Goal: Task Accomplishment & Management: Complete application form

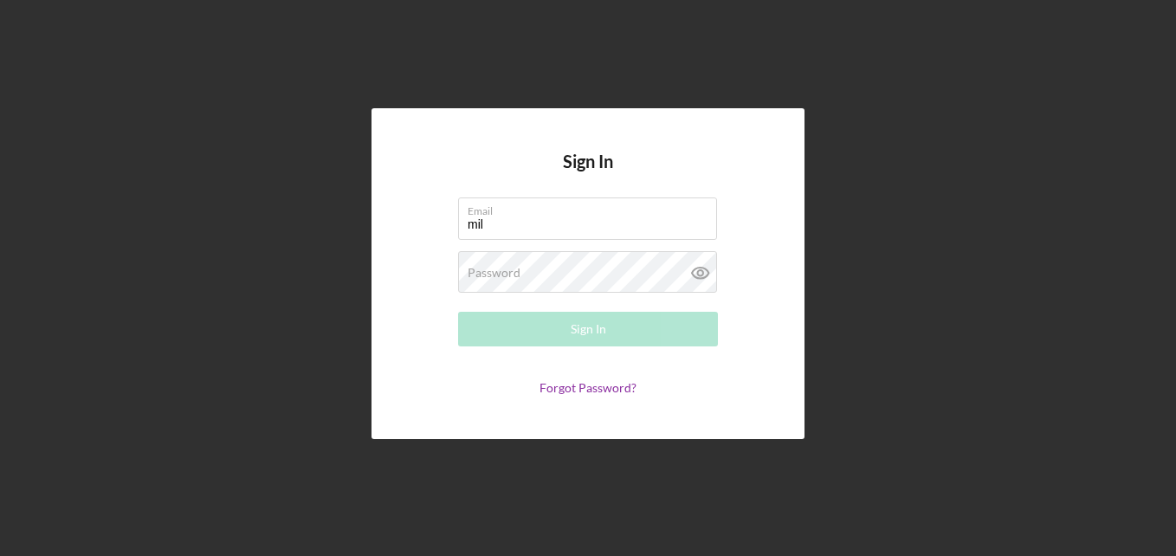
type input "[EMAIL_ADDRESS][DOMAIN_NAME]"
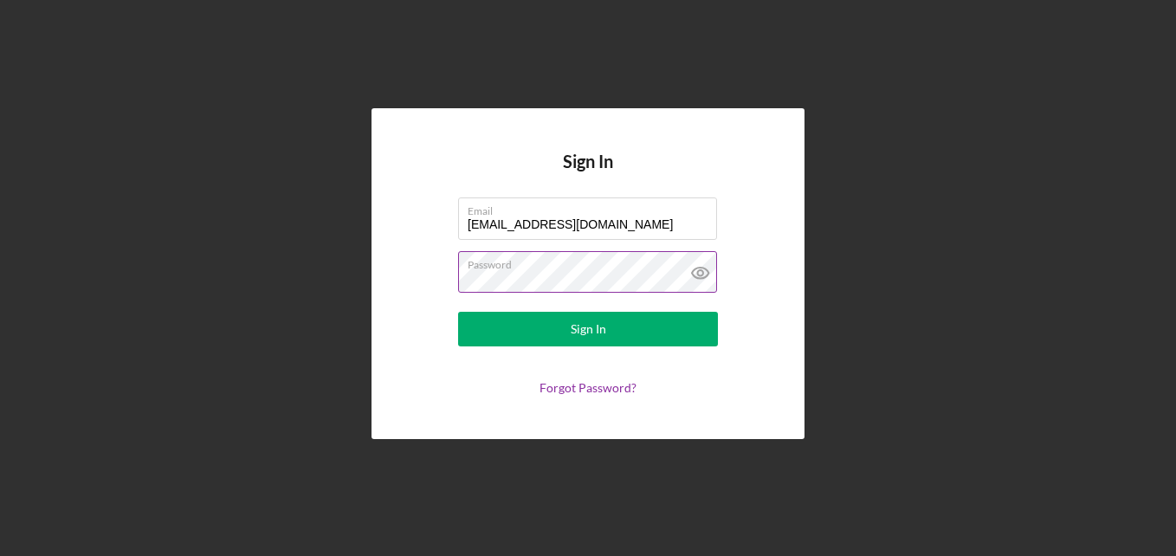
click at [593, 266] on label "Password" at bounding box center [592, 261] width 249 height 19
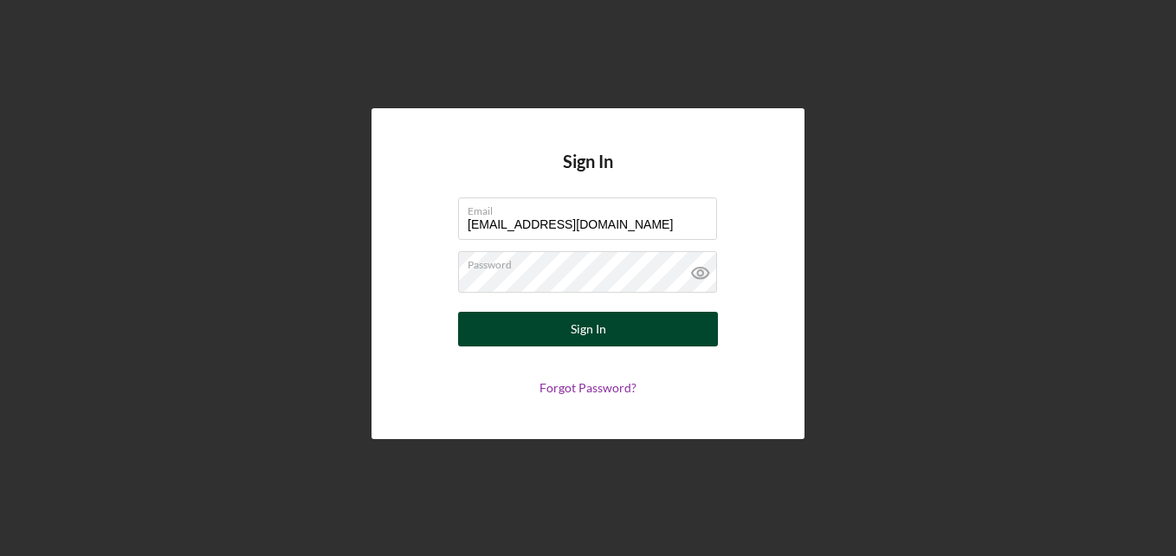
click at [583, 323] on div "Sign In" at bounding box center [589, 329] width 36 height 35
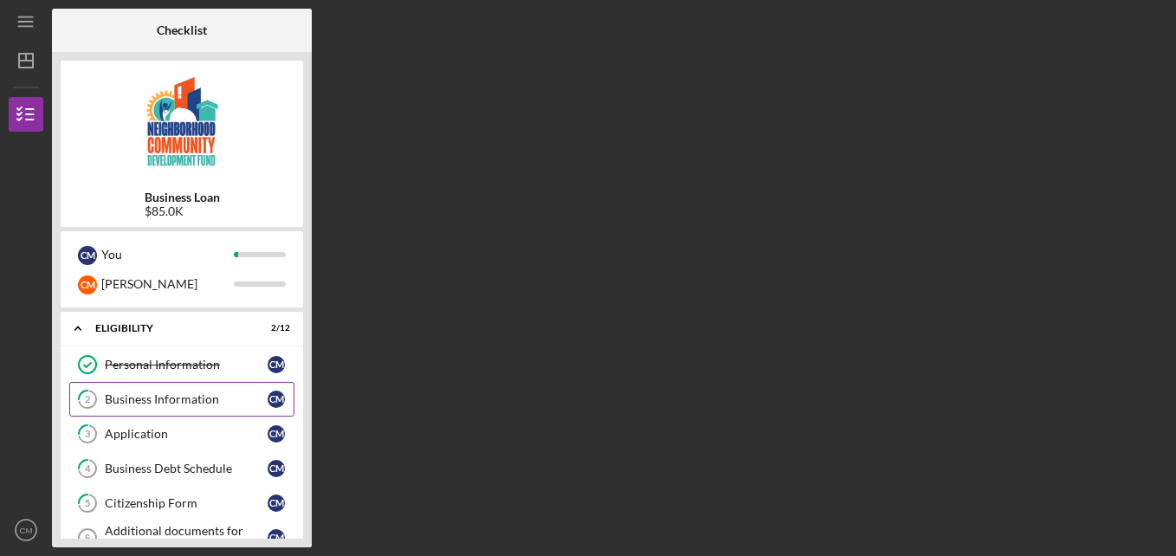
click at [222, 385] on link "2 Business Information C M" at bounding box center [181, 399] width 225 height 35
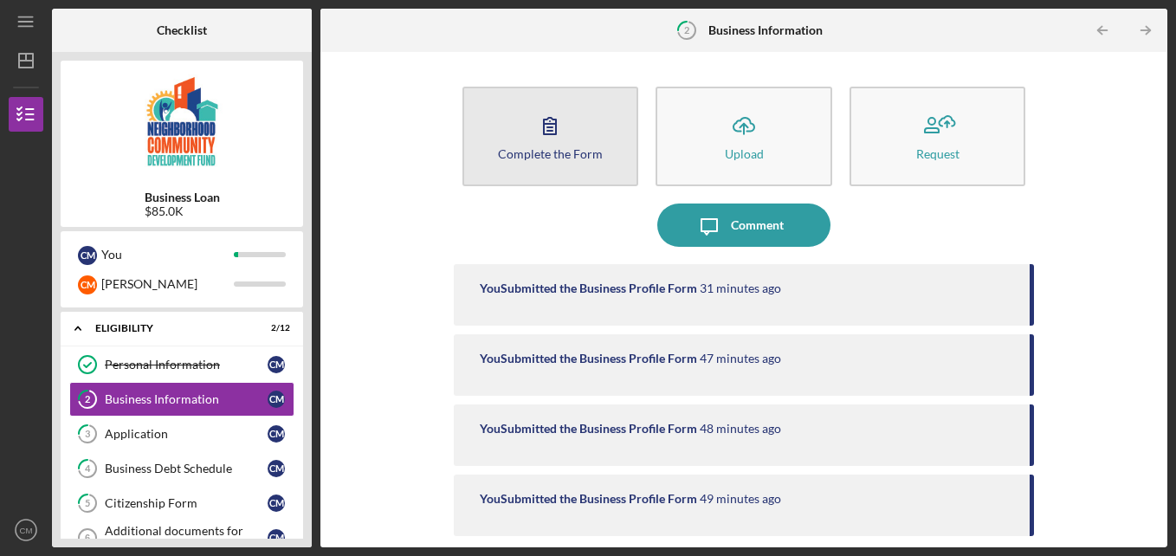
click at [600, 126] on button "Complete the Form Form" at bounding box center [550, 137] width 177 height 100
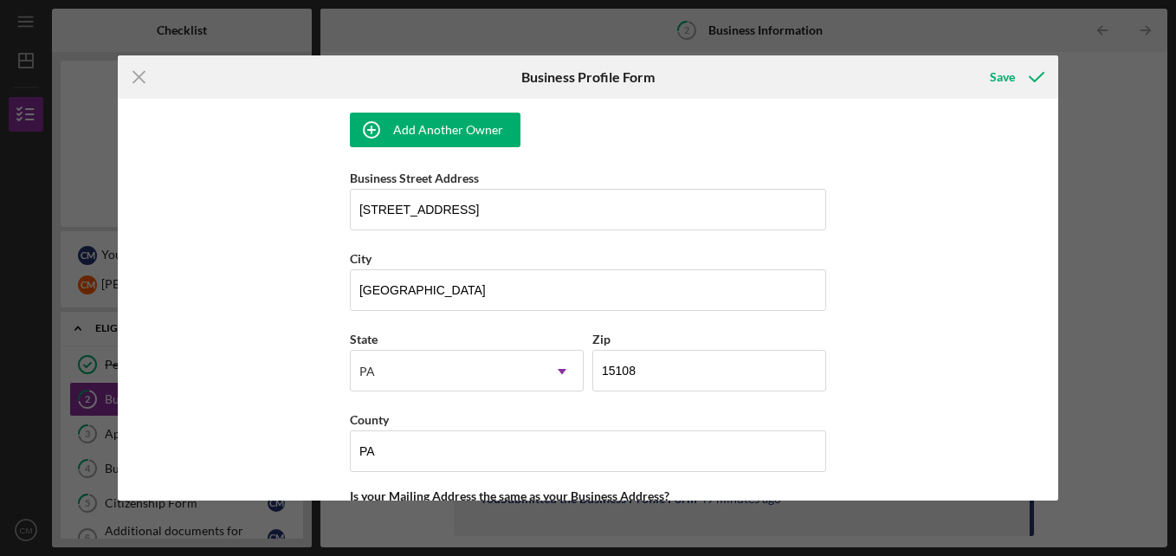
scroll to position [1231, 0]
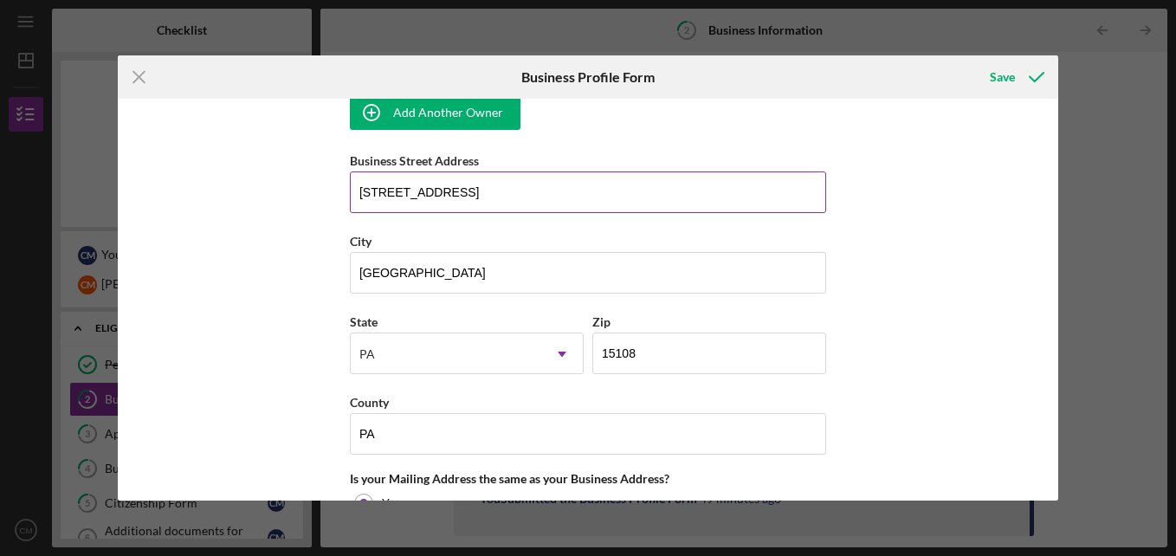
click at [592, 184] on input "[STREET_ADDRESS]" at bounding box center [588, 192] width 476 height 42
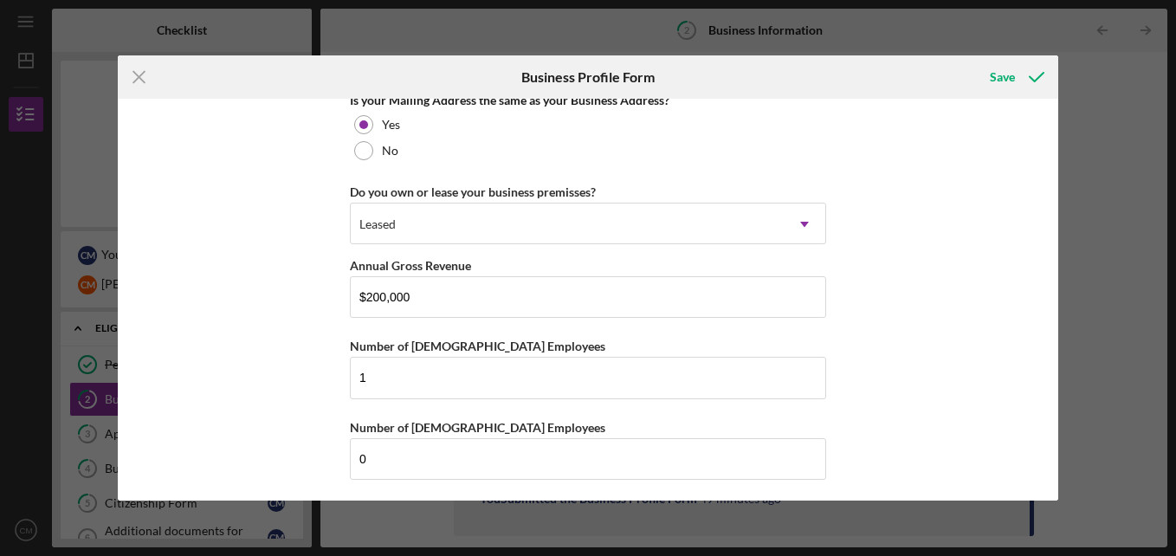
scroll to position [1613, 0]
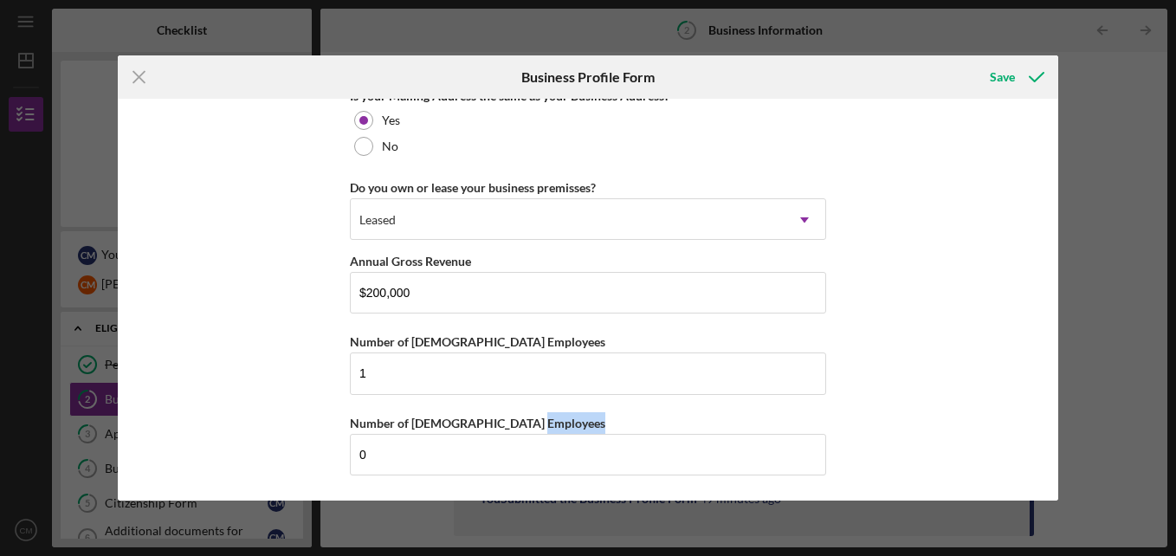
drag, startPoint x: 961, startPoint y: 423, endPoint x: 961, endPoint y: 469, distance: 45.9
click at [961, 469] on div "Business Name [PERSON_NAME] Mobile DBA None Business Start Date [DATE] Legal St…" at bounding box center [588, 300] width 940 height 402
drag, startPoint x: 961, startPoint y: 469, endPoint x: 1059, endPoint y: 466, distance: 97.9
click at [1059, 466] on div "Icon/Menu Close Business Profile Form Save Business Name [PERSON_NAME] Mobile D…" at bounding box center [588, 278] width 1176 height 556
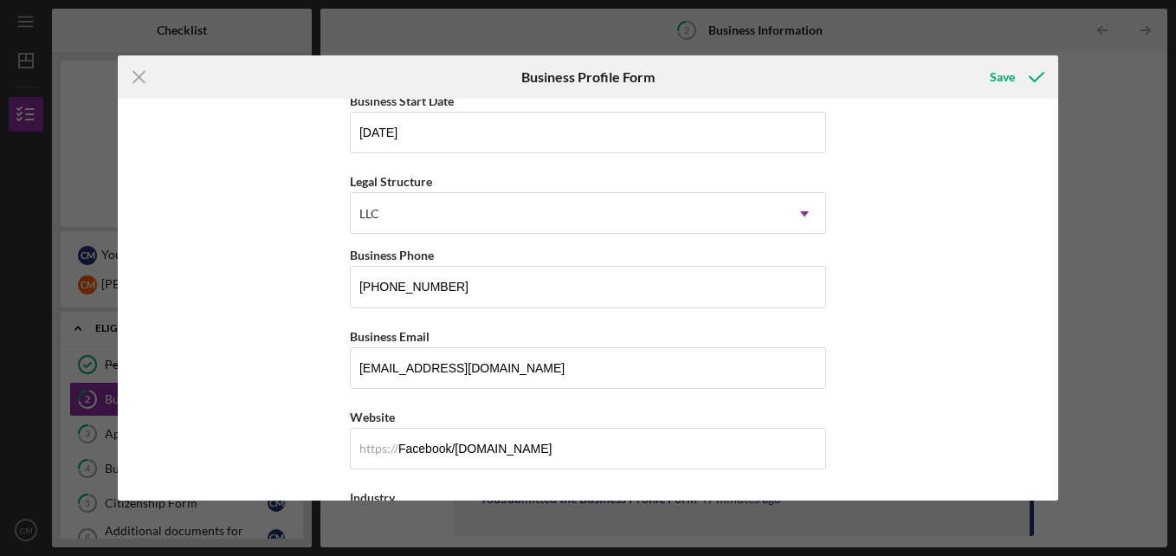
scroll to position [0, 0]
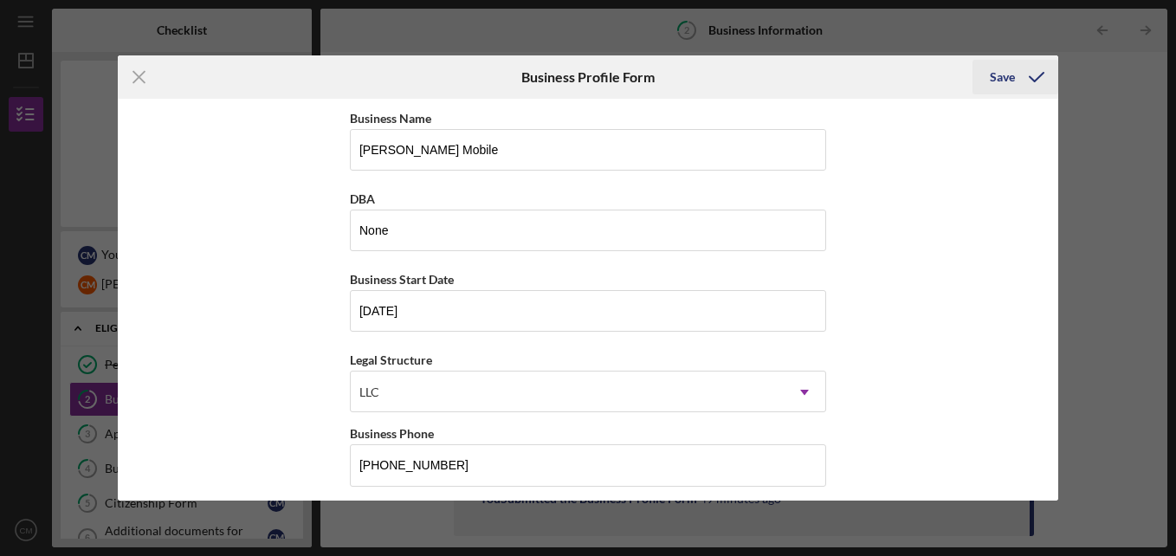
click at [1002, 84] on div "Save" at bounding box center [1002, 77] width 25 height 35
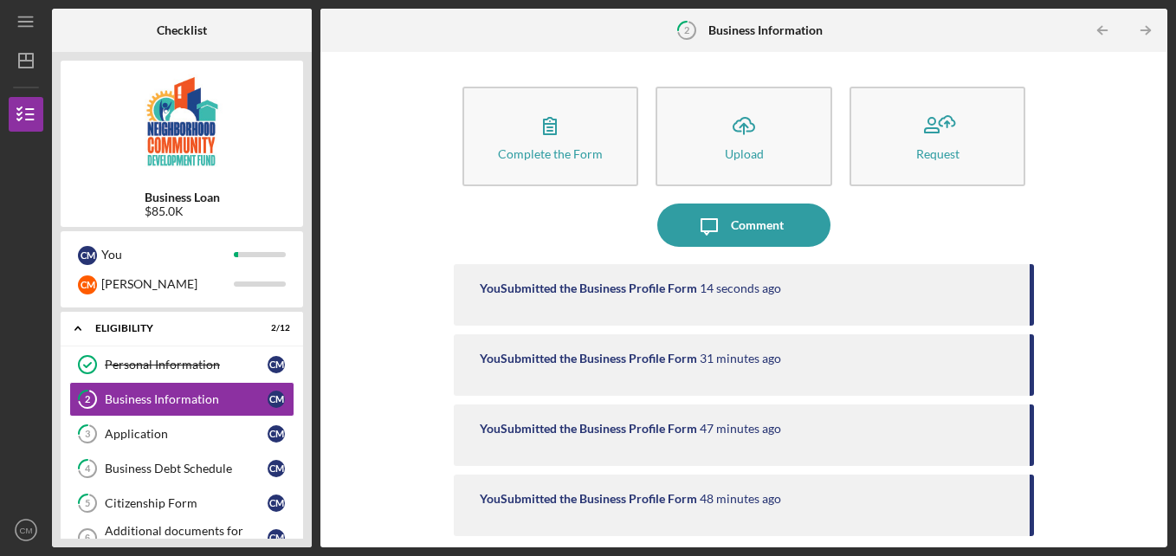
drag, startPoint x: 92, startPoint y: 388, endPoint x: 1146, endPoint y: 222, distance: 1066.9
click at [1146, 222] on div "Checklist Business Loan $85.0K C M You C M Collyn Icon/Expander Eligibility 2 /…" at bounding box center [609, 278] width 1115 height 539
click at [1160, 234] on div "Complete the Form Form Icon/Upload Upload Request Icon/Message Comment You Subm…" at bounding box center [743, 299] width 847 height 495
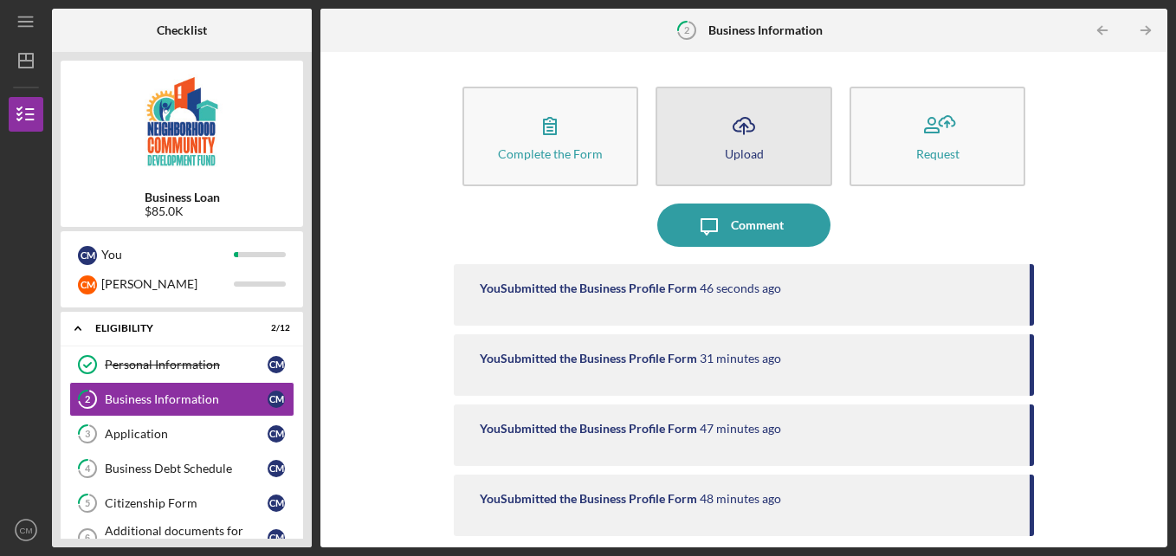
click at [741, 156] on div "Upload" at bounding box center [744, 153] width 39 height 13
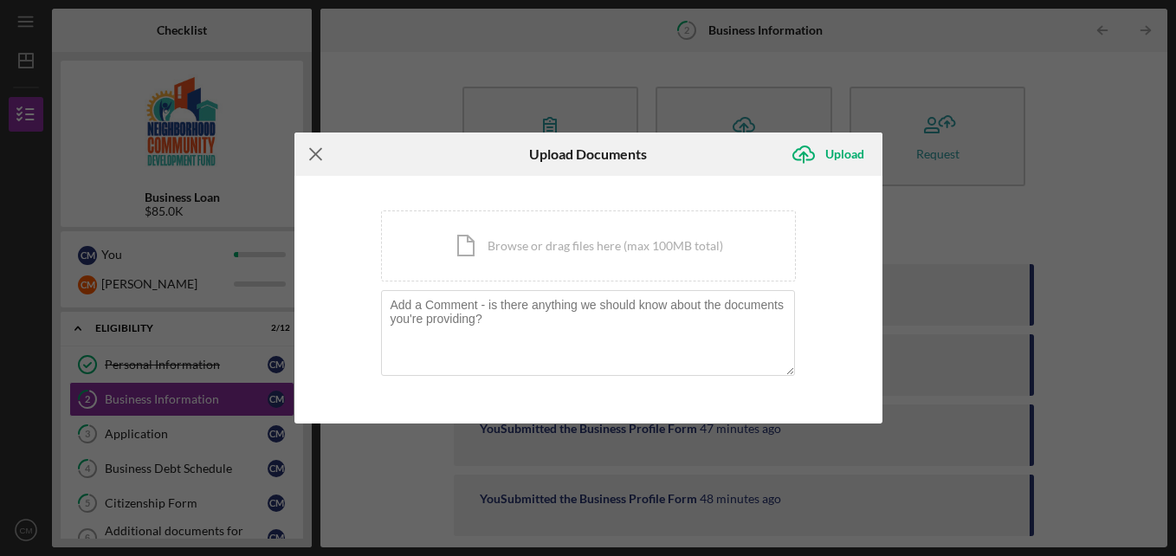
click at [320, 147] on icon "Icon/Menu Close" at bounding box center [315, 153] width 43 height 43
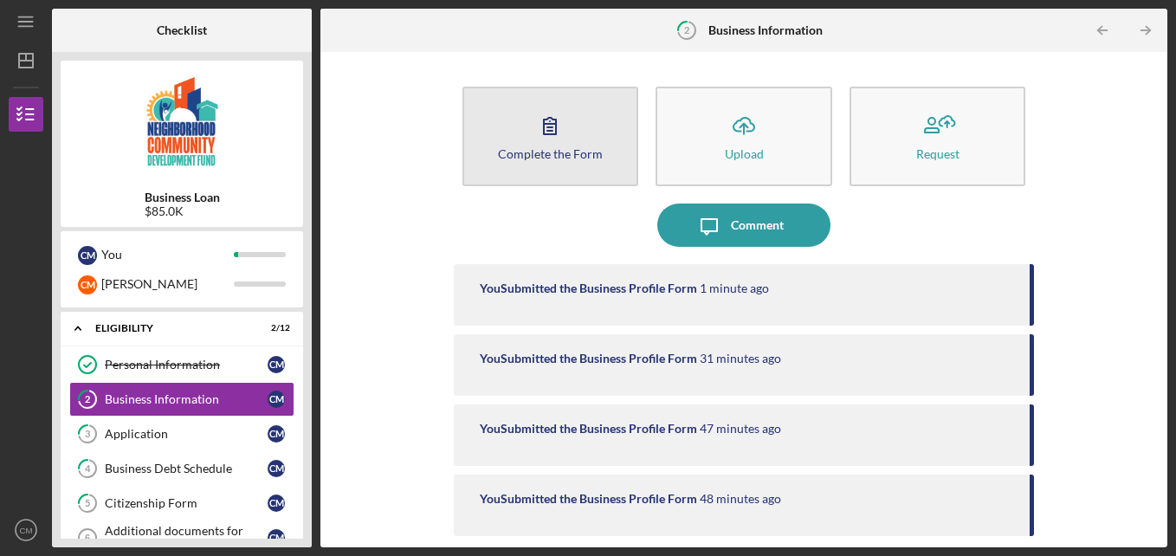
click at [595, 142] on button "Complete the Form Form" at bounding box center [550, 137] width 177 height 100
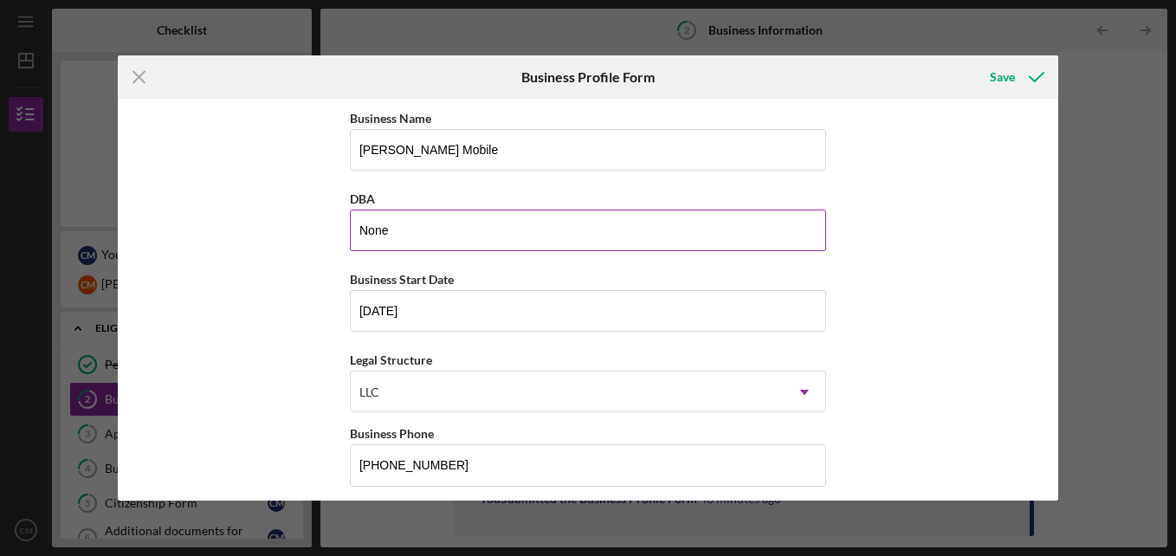
click at [651, 226] on input "None" at bounding box center [588, 231] width 476 height 42
type input "N"
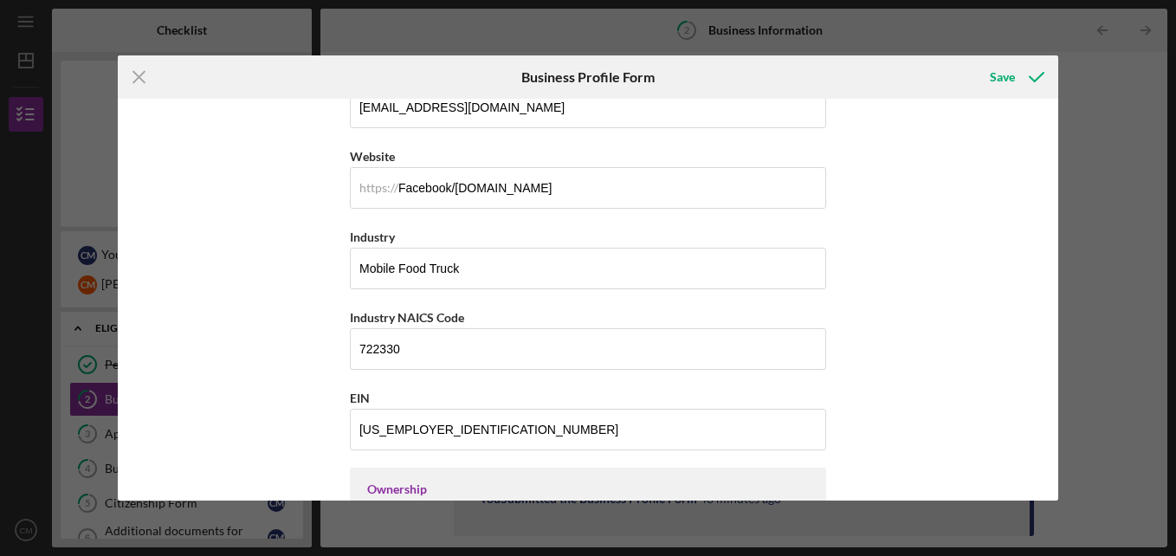
scroll to position [417, 0]
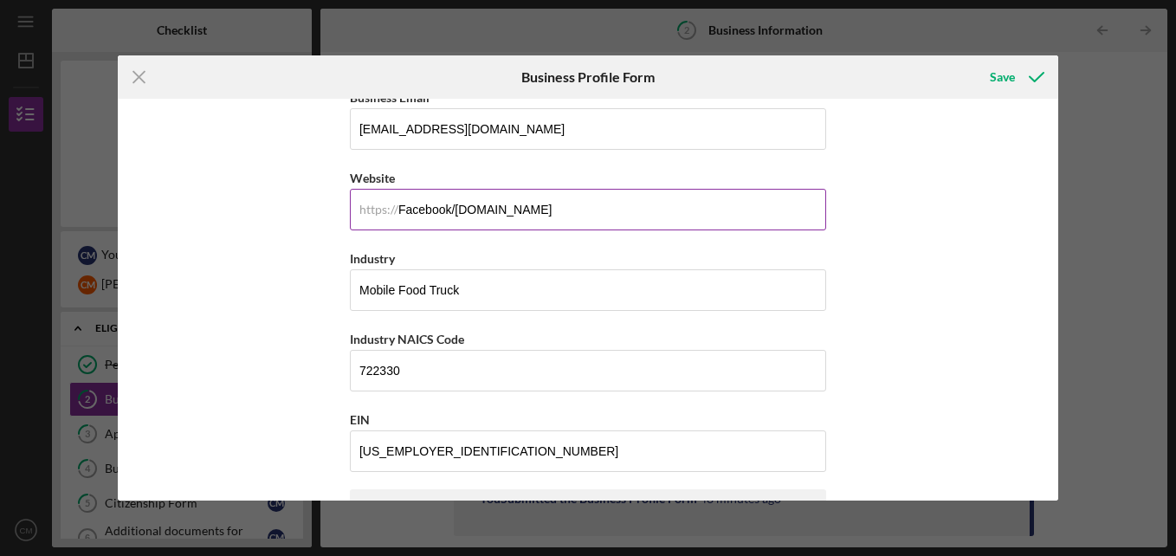
click at [657, 208] on input "Facebook/[DOMAIN_NAME]" at bounding box center [588, 210] width 476 height 42
drag, startPoint x: 659, startPoint y: 210, endPoint x: 336, endPoint y: 248, distance: 325.2
click at [336, 248] on div "Business Name [PERSON_NAME] Mobile DBA Business Start Date [DATE] Legal Structu…" at bounding box center [588, 300] width 940 height 402
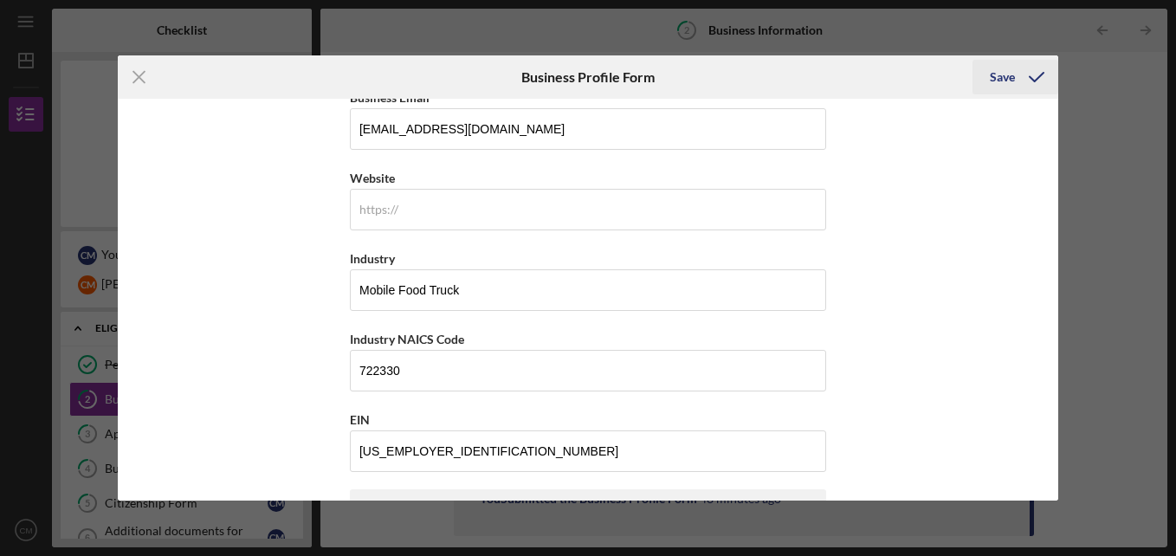
click at [1010, 78] on div "Save" at bounding box center [1002, 77] width 25 height 35
type input "Facebook/[DOMAIN_NAME]"
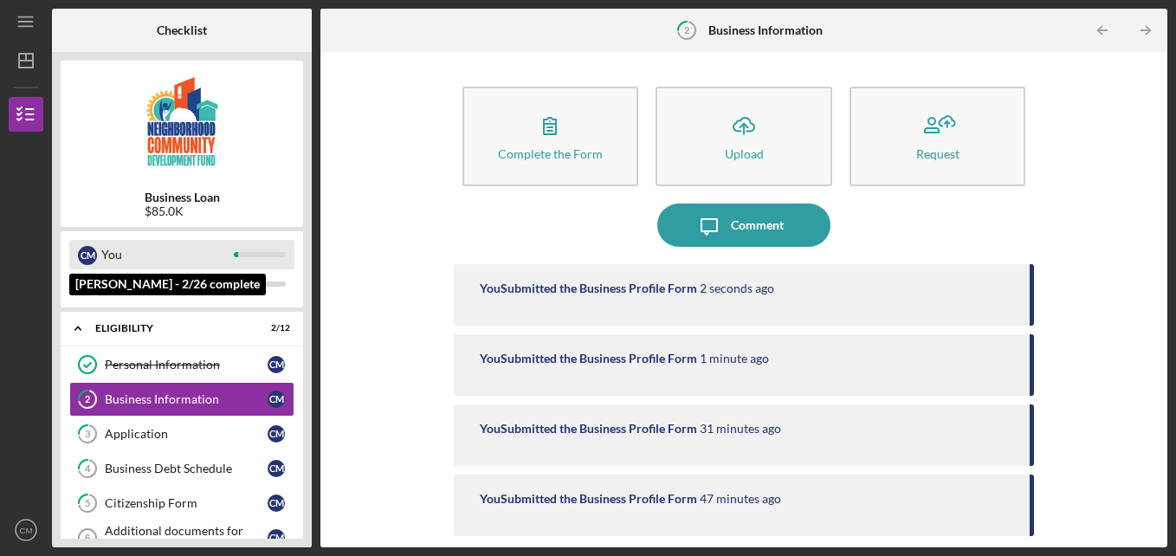
click at [142, 250] on div "You" at bounding box center [167, 254] width 132 height 29
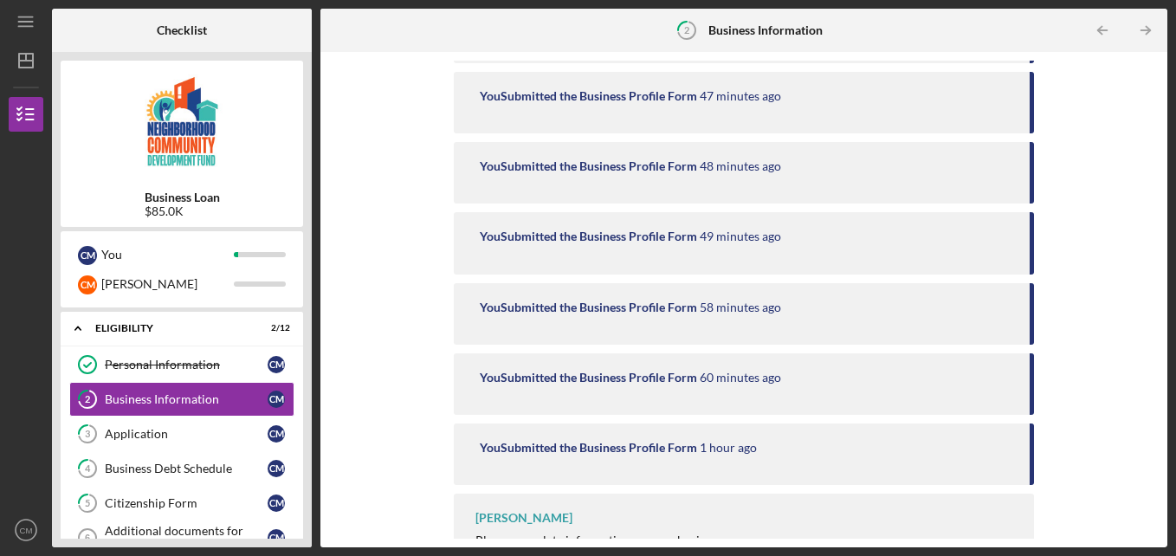
scroll to position [444, 0]
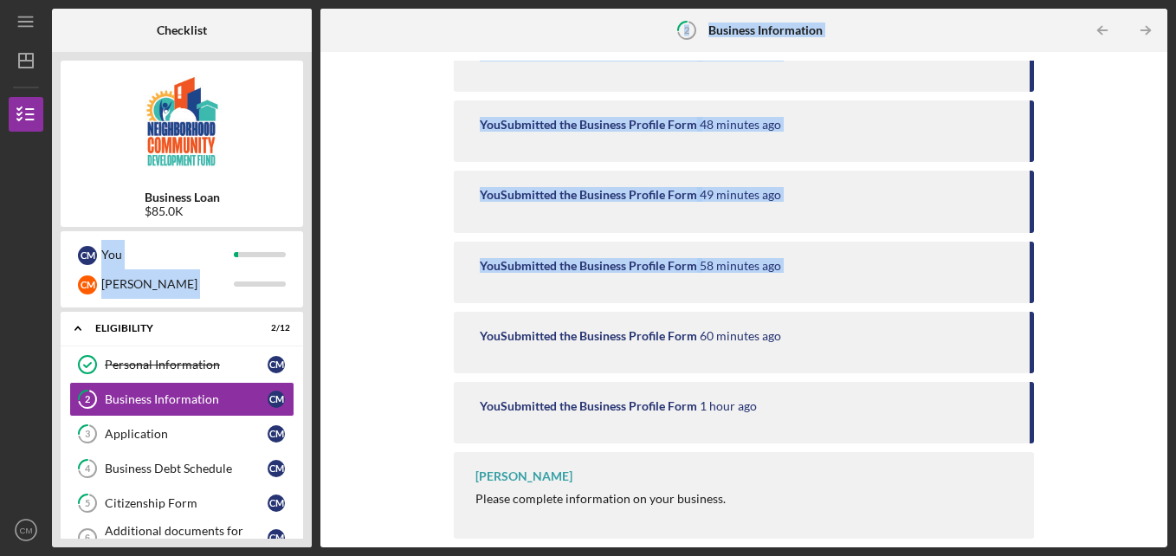
drag, startPoint x: 302, startPoint y: 211, endPoint x: 404, endPoint y: 336, distance: 161.2
click at [404, 336] on div "Checklist Business Loan $85.0K C M You C M Collyn Icon/Expander Eligibility 2 /…" at bounding box center [609, 278] width 1115 height 539
click at [294, 125] on img at bounding box center [182, 121] width 242 height 104
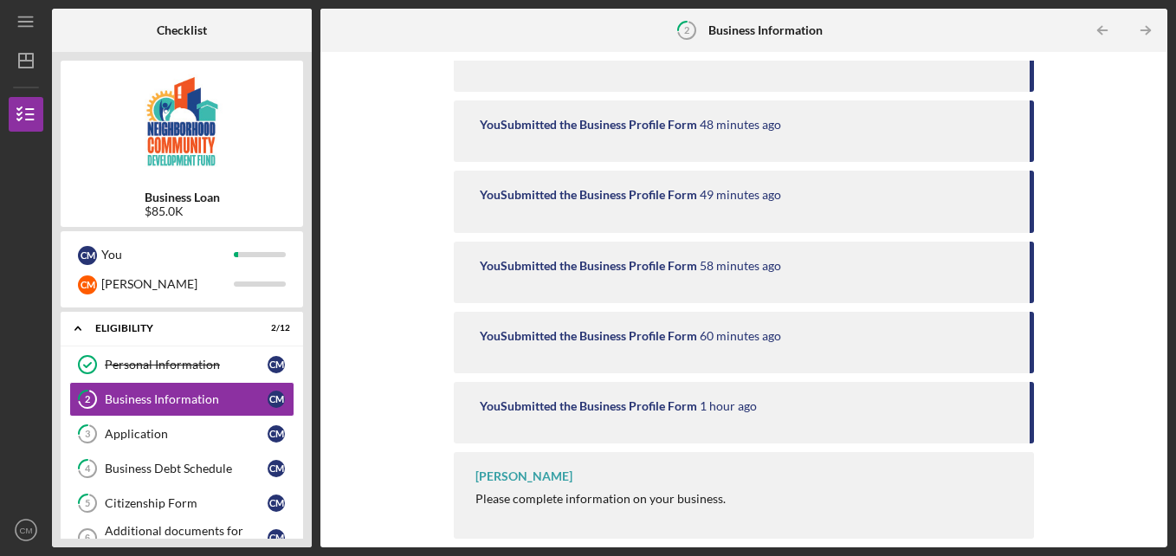
click at [287, 179] on div "Business Loan $85.0K" at bounding box center [182, 144] width 242 height 166
drag, startPoint x: 283, startPoint y: 194, endPoint x: 279, endPoint y: 239, distance: 45.2
click at [279, 239] on div "Business Loan $85.0K C M You C M Collyn Icon/Expander Eligibility 2 / 12 Person…" at bounding box center [182, 299] width 260 height 495
click at [127, 334] on div "Icon/Expander Eligibility 2 / 12" at bounding box center [182, 329] width 242 height 36
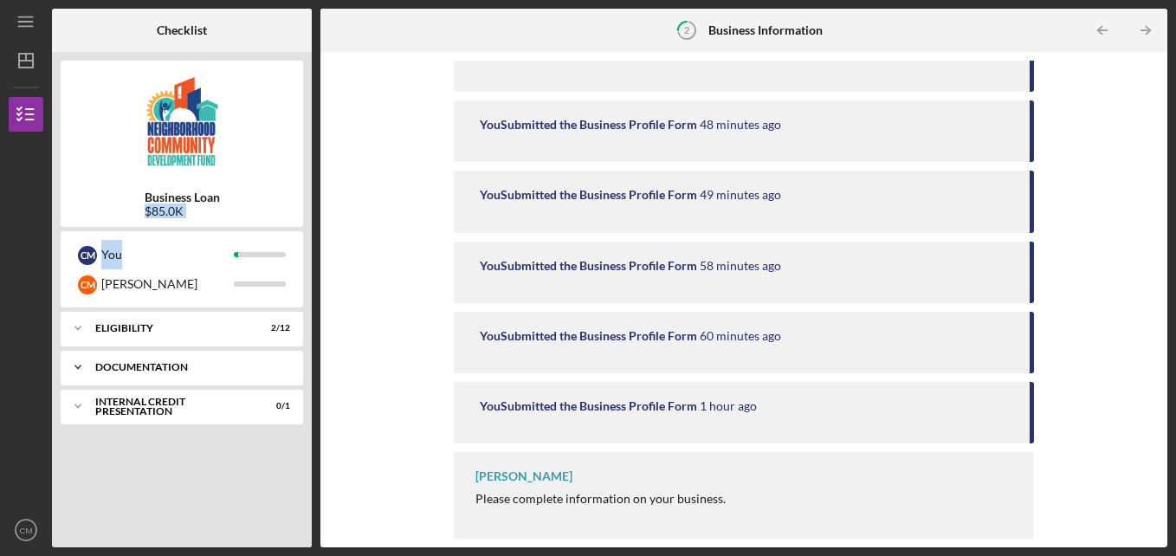
click at [126, 370] on div "documentation" at bounding box center [188, 367] width 186 height 10
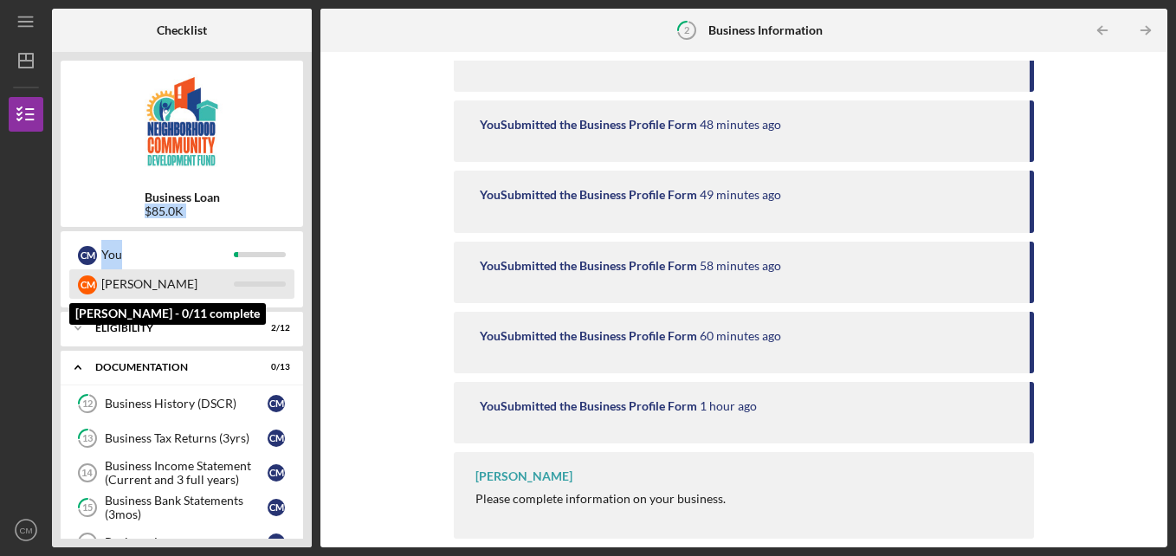
drag, startPoint x: 62, startPoint y: 491, endPoint x: 249, endPoint y: 293, distance: 272.6
click at [249, 293] on div "Business Loan $85.0K C M You C M Collyn [PERSON_NAME] - 0/11 complete Icon/Expa…" at bounding box center [182, 299] width 260 height 495
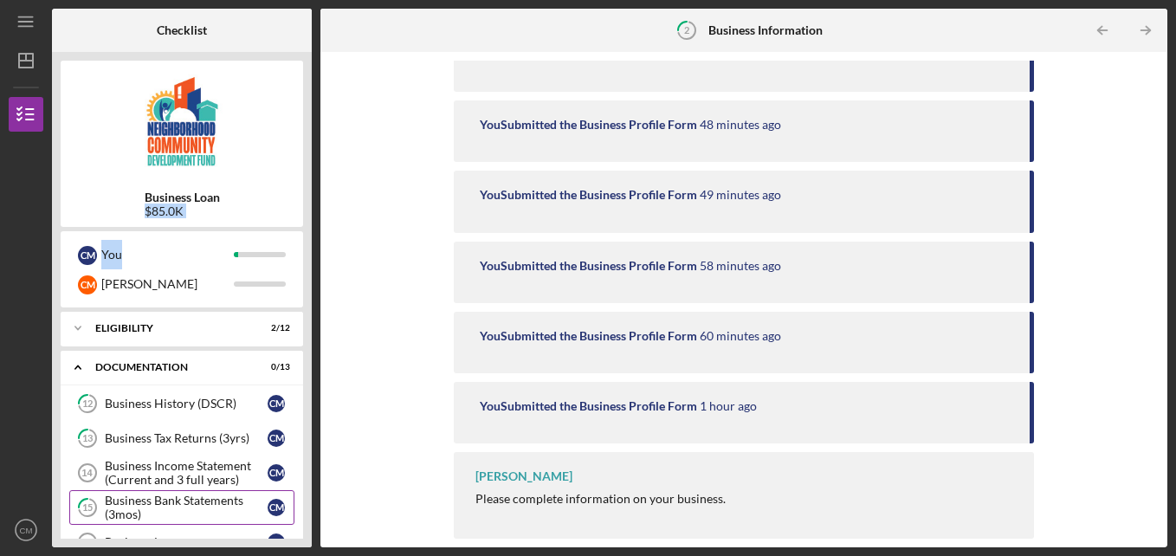
click at [175, 512] on div "Business Bank Statements (3mos)" at bounding box center [186, 508] width 163 height 28
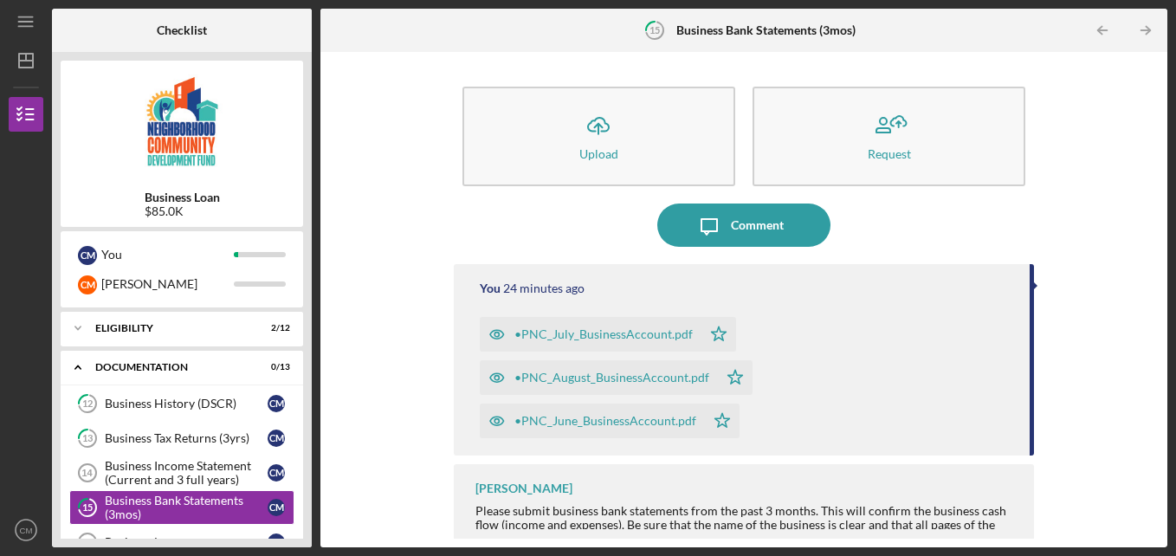
drag, startPoint x: 1030, startPoint y: 326, endPoint x: 1036, endPoint y: 407, distance: 80.8
click at [1036, 407] on div "Icon/Upload Upload Request Icon/Message Comment You 24 minutes ago •PNC_July_Bu…" at bounding box center [744, 300] width 830 height 478
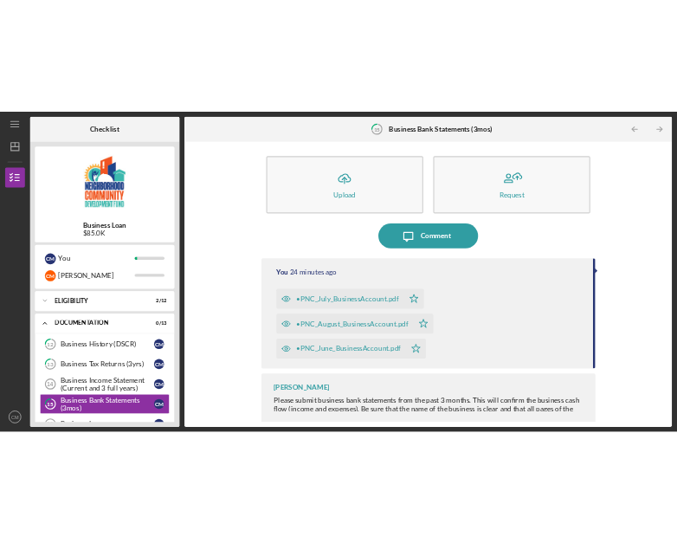
scroll to position [12, 0]
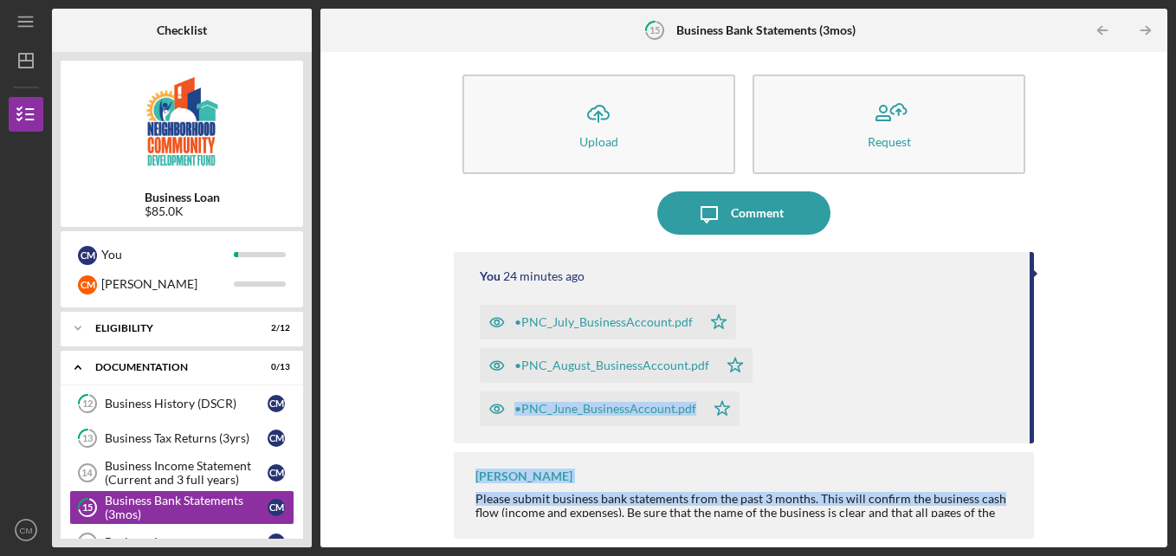
drag, startPoint x: 1030, startPoint y: 391, endPoint x: 1022, endPoint y: 481, distance: 90.5
click at [1022, 481] on div "Icon/Upload Upload Request Icon/Message Comment You 24 minutes ago •PNC_July_Bu…" at bounding box center [744, 300] width 830 height 478
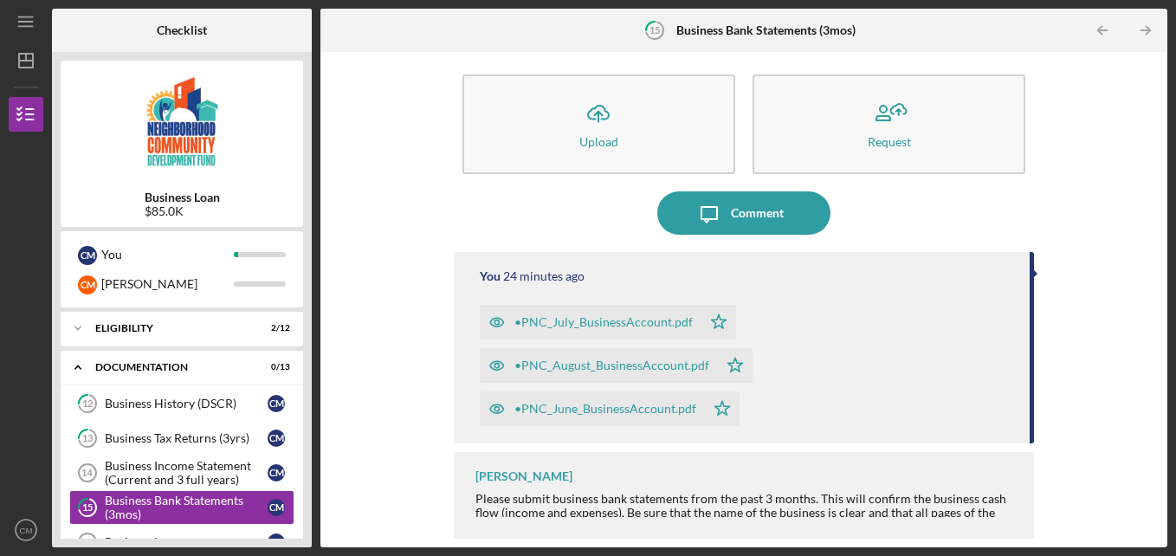
click at [946, 525] on div "[PERSON_NAME] Please submit business bank statements from the past 3 months. Th…" at bounding box center [744, 495] width 581 height 87
drag, startPoint x: 946, startPoint y: 501, endPoint x: 1005, endPoint y: 583, distance: 101.2
click at [1005, 555] on html "Icon/Menu 15 Business Bank Statements (3mos) Checklist Business Loan $85.0K C M…" at bounding box center [588, 278] width 1176 height 556
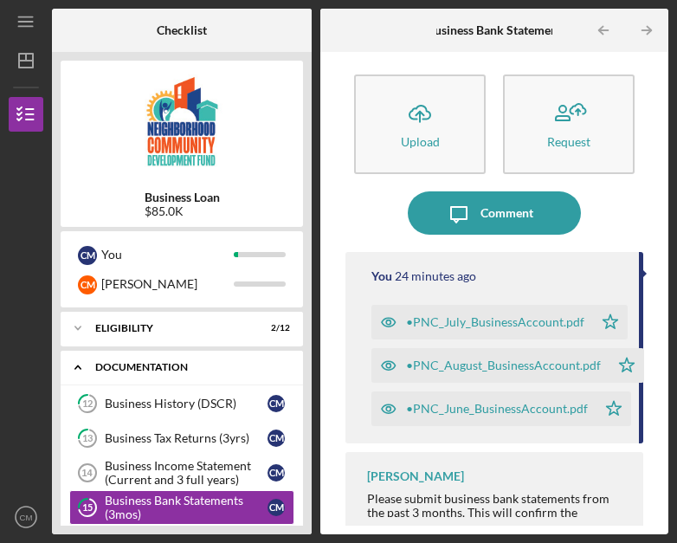
click at [61, 375] on icon "Icon/Expander" at bounding box center [78, 367] width 35 height 35
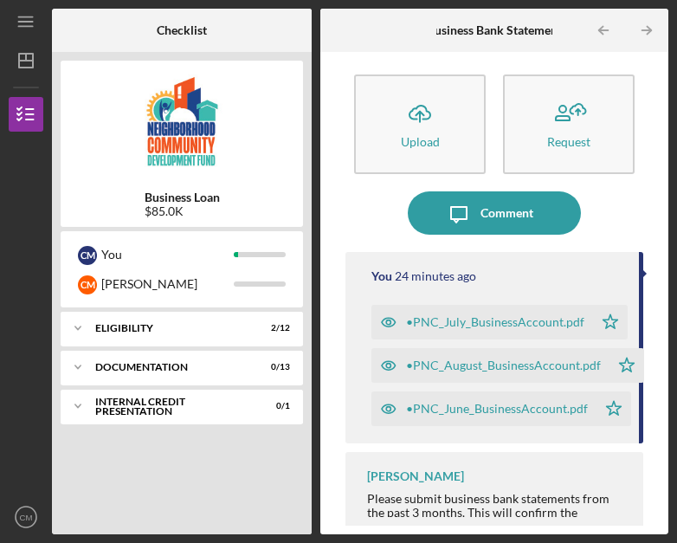
click at [101, 496] on div "Icon/Expander Eligibility 2 / 12 Icon/Expander documentation 0 / 13 Icon/Expand…" at bounding box center [182, 419] width 242 height 214
click at [120, 366] on div "documentation" at bounding box center [188, 367] width 186 height 10
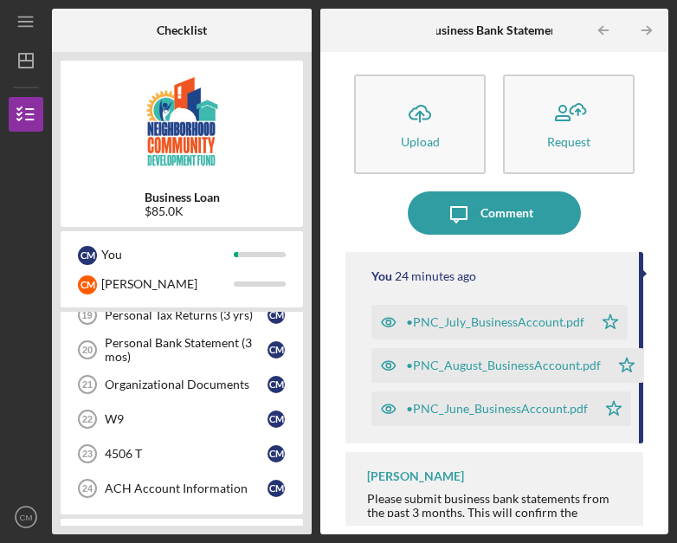
scroll to position [367, 0]
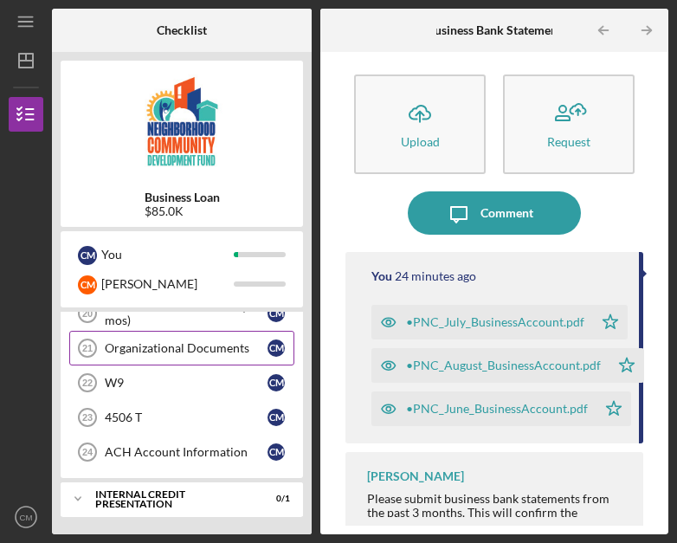
click at [251, 351] on div "Organizational Documents" at bounding box center [186, 348] width 163 height 14
